Goal: Task Accomplishment & Management: Use online tool/utility

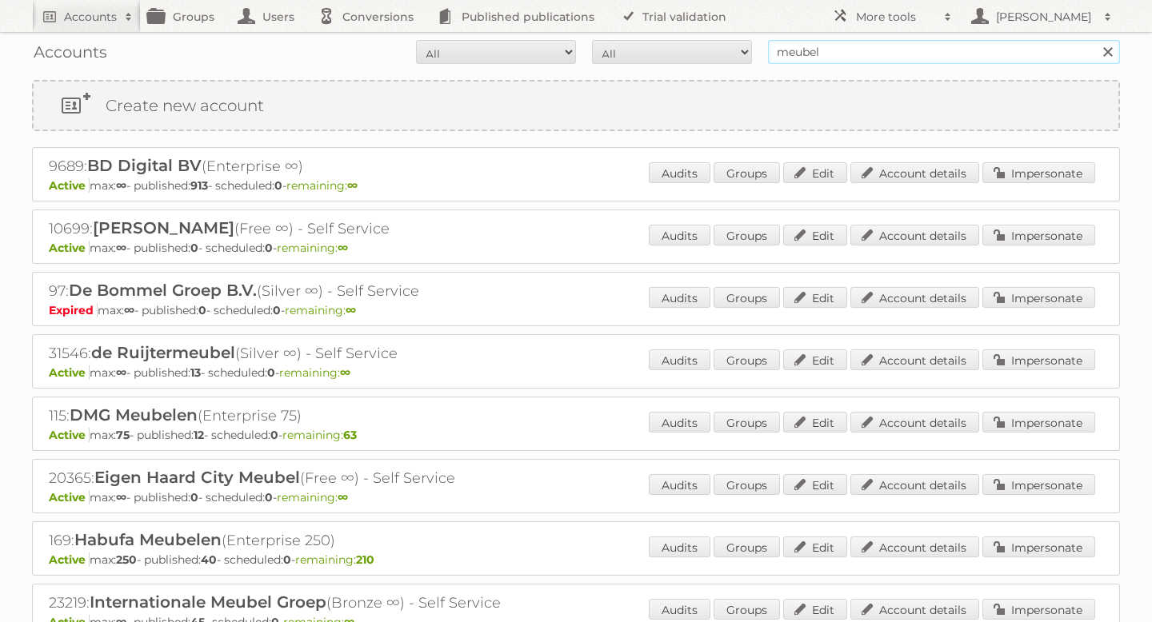
click at [861, 50] on input "meubel" at bounding box center [944, 52] width 352 height 24
type input "kruidvat"
click at [1095, 40] on input "Search" at bounding box center [1107, 52] width 24 height 24
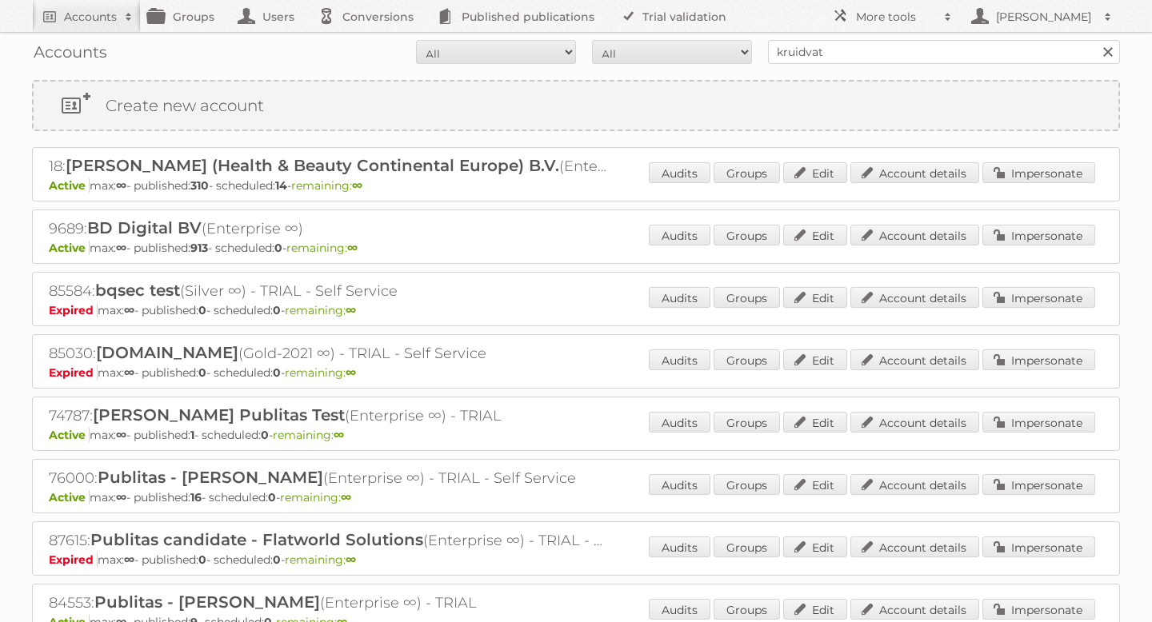
scroll to position [1, 0]
click at [1034, 171] on link "Impersonate" at bounding box center [1038, 172] width 113 height 21
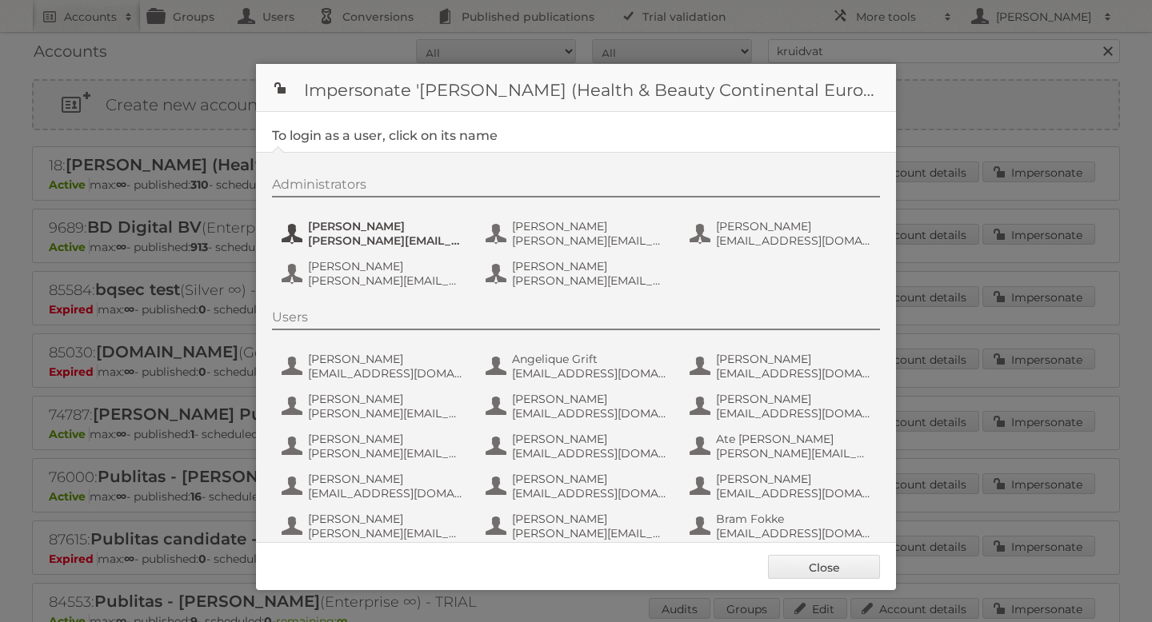
click at [354, 229] on span "Etienne Nauta" at bounding box center [385, 226] width 155 height 14
